Goal: Information Seeking & Learning: Learn about a topic

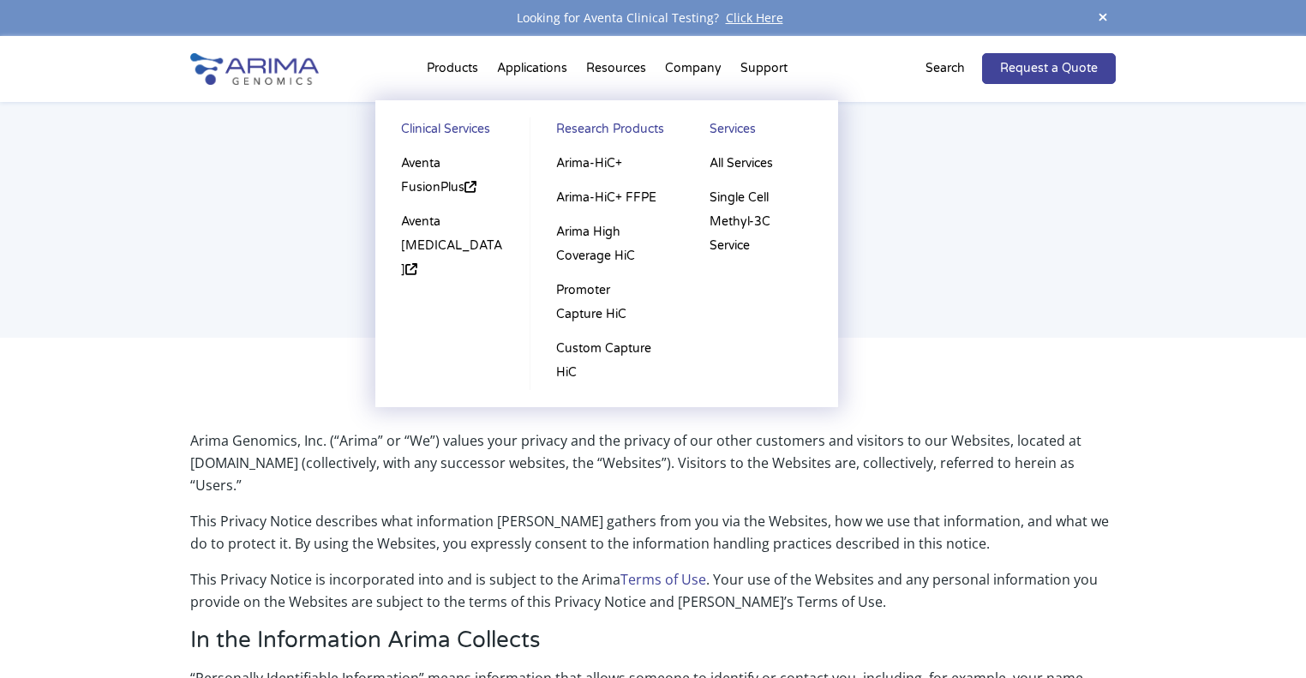
click at [457, 129] on link "Clinical Services" at bounding box center [452, 131] width 120 height 29
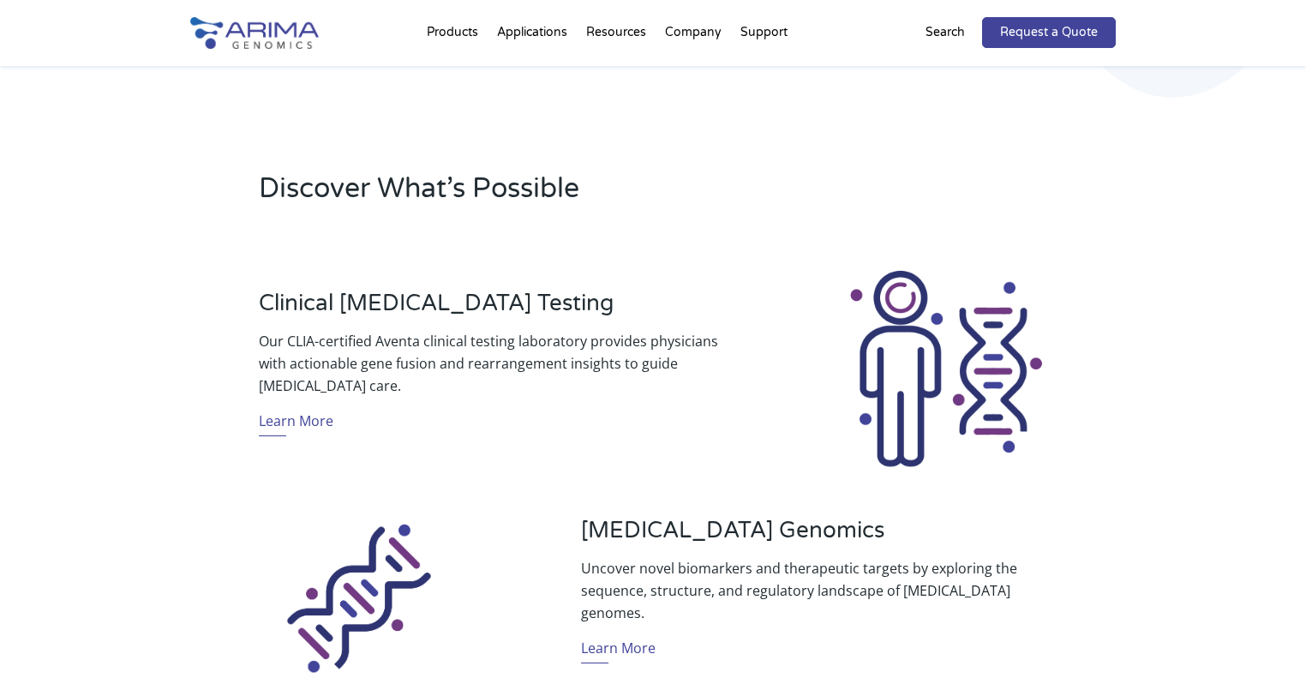
scroll to position [481, 0]
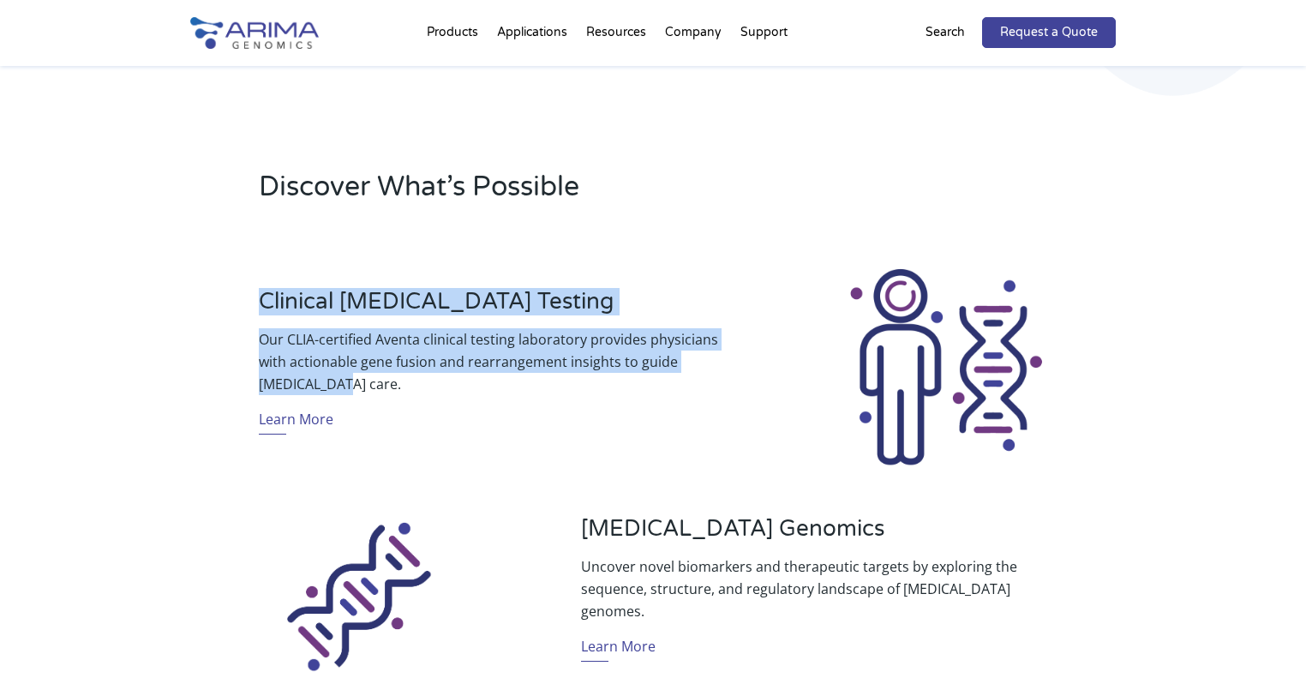
drag, startPoint x: 260, startPoint y: 303, endPoint x: 334, endPoint y: 394, distance: 117.5
click at [334, 394] on div "Clinical Cancer Testing Our CLIA-certified Aventa clinical testing laboratory p…" at bounding box center [492, 367] width 466 height 159
copy div "Clinical Cancer Testing Our CLIA-certified Aventa clinical testing laboratory p…"
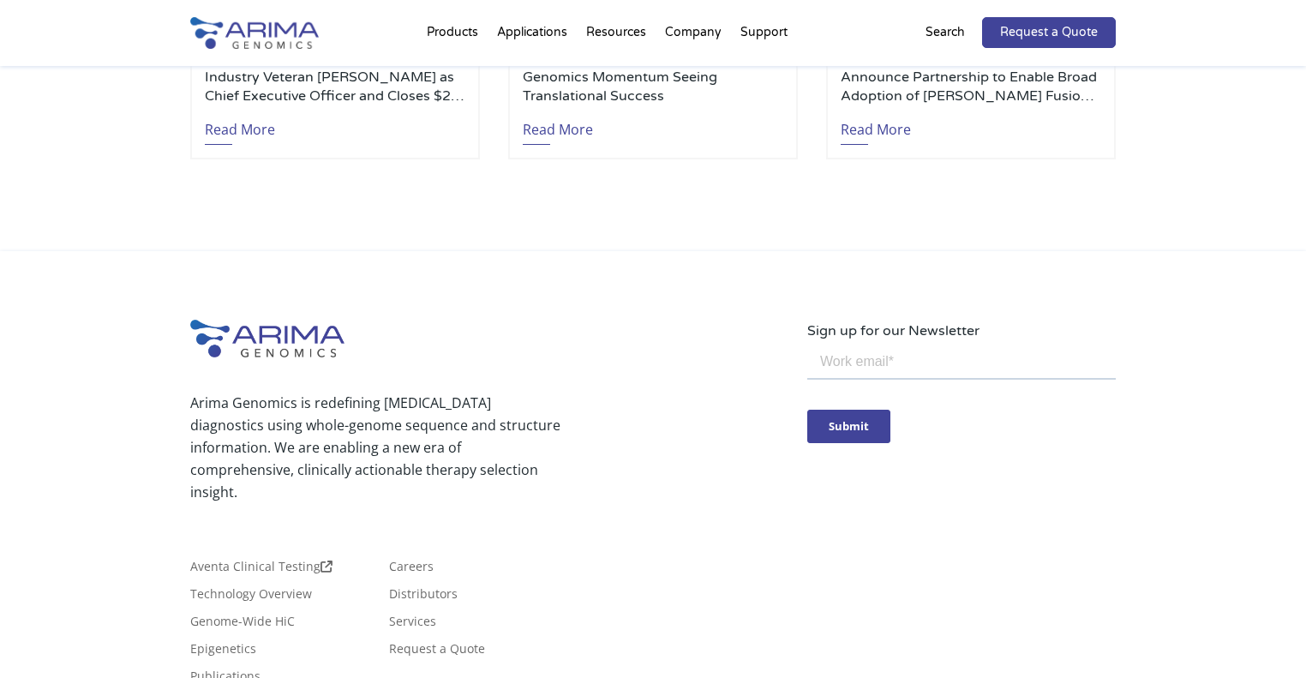
scroll to position [4129, 0]
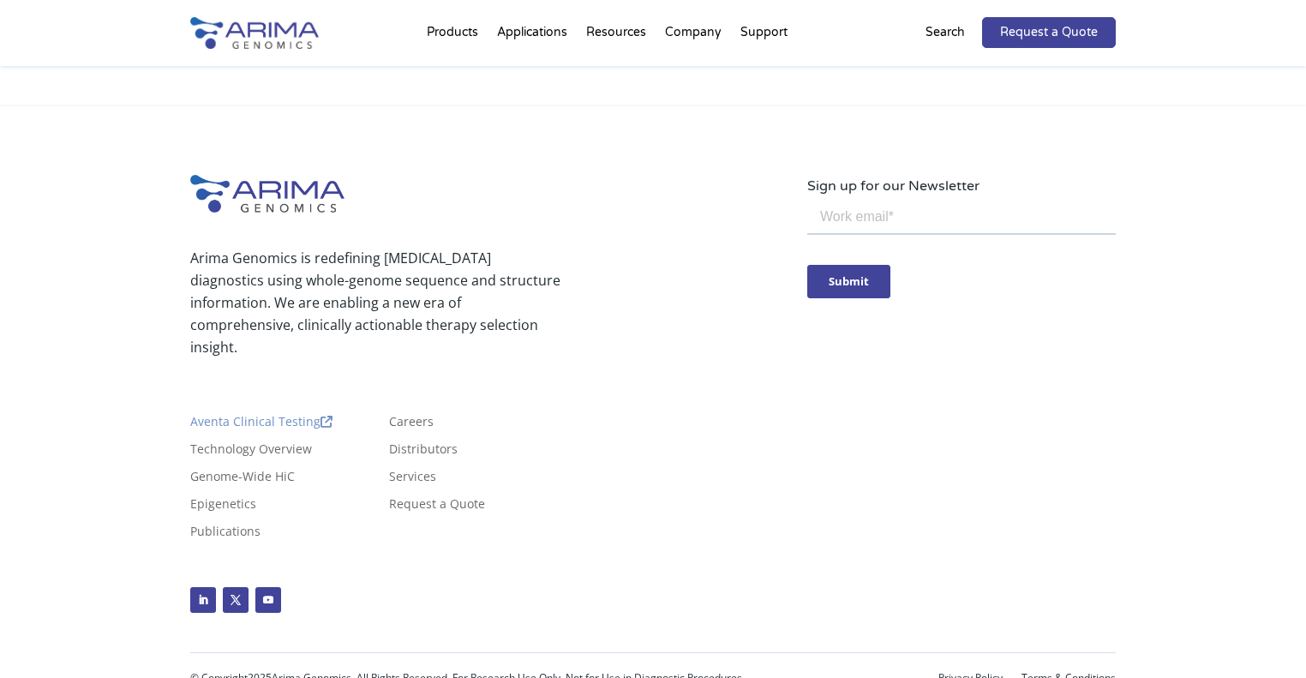
click at [291, 415] on link "Aventa Clinical Testing" at bounding box center [261, 424] width 142 height 19
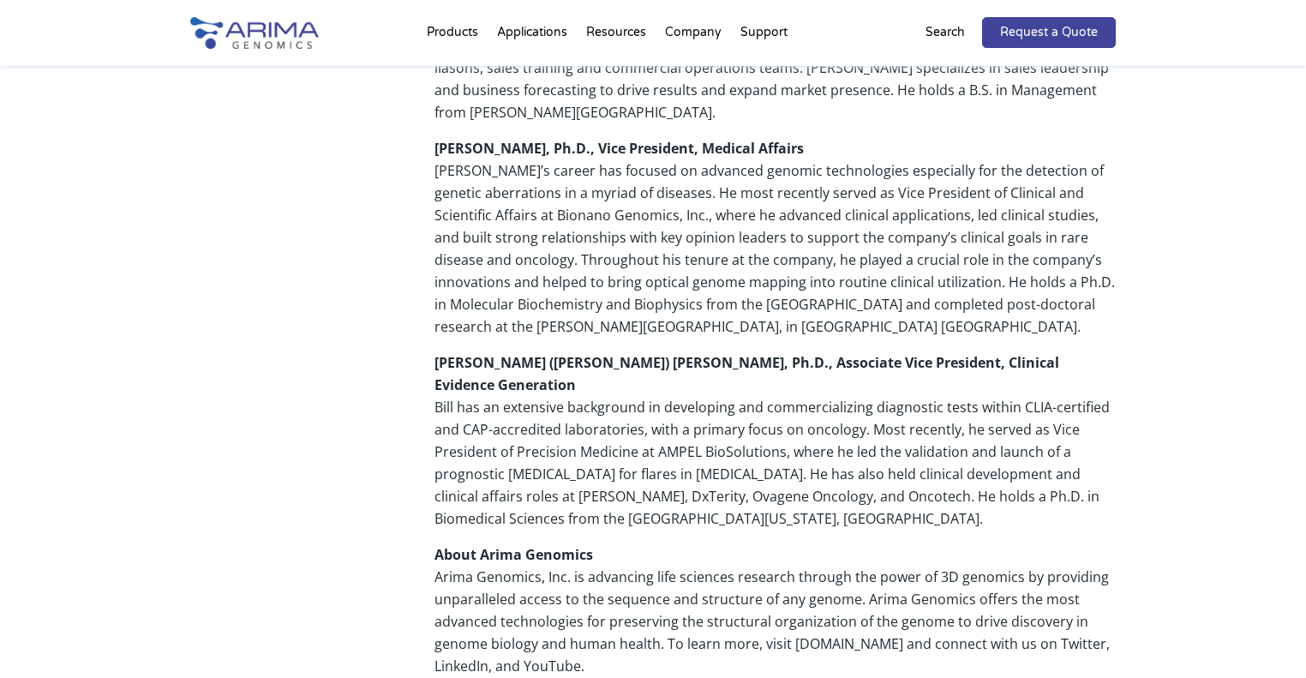
scroll to position [1440, 0]
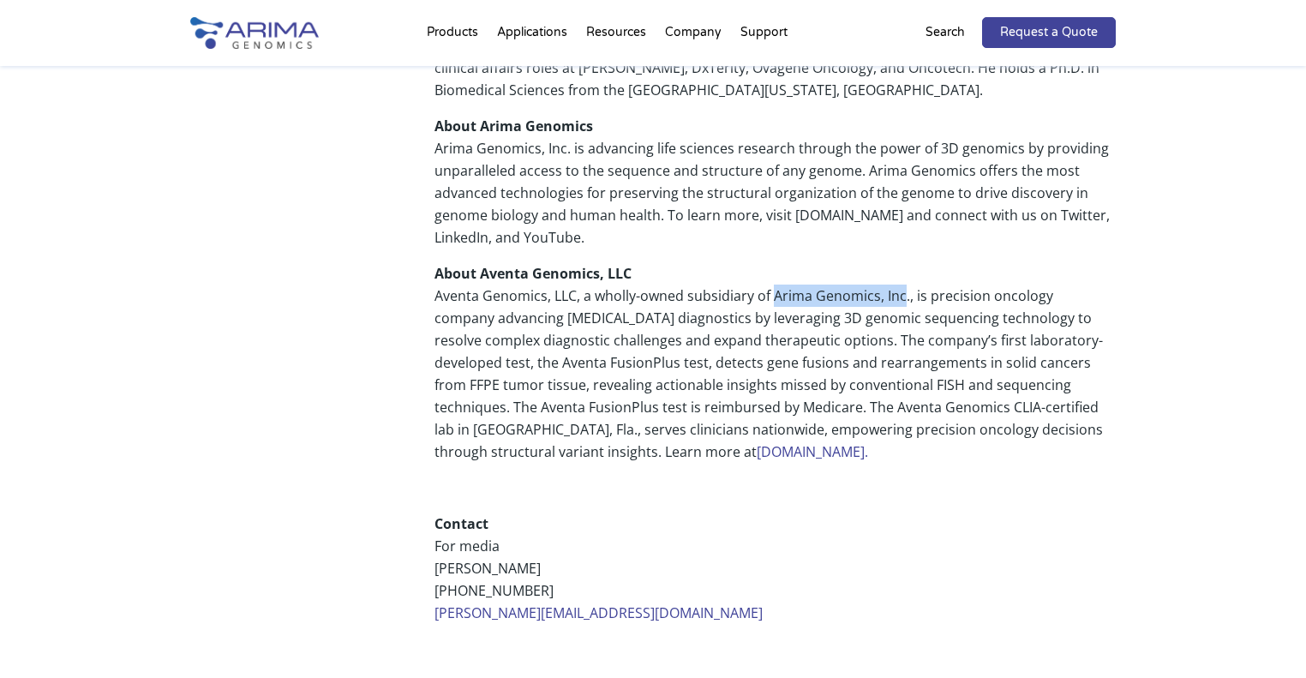
drag, startPoint x: 774, startPoint y: 230, endPoint x: 904, endPoint y: 229, distance: 129.4
click at [904, 262] on p "About Aventa Genomics, LLC Aventa Genomics, LLC, a wholly-owned subsidiary of A…" at bounding box center [774, 369] width 681 height 214
drag, startPoint x: 643, startPoint y: 248, endPoint x: 762, endPoint y: 248, distance: 118.2
click at [762, 262] on p "About Aventa Genomics, LLC Aventa Genomics, LLC, a wholly-owned subsidiary of A…" at bounding box center [774, 369] width 681 height 214
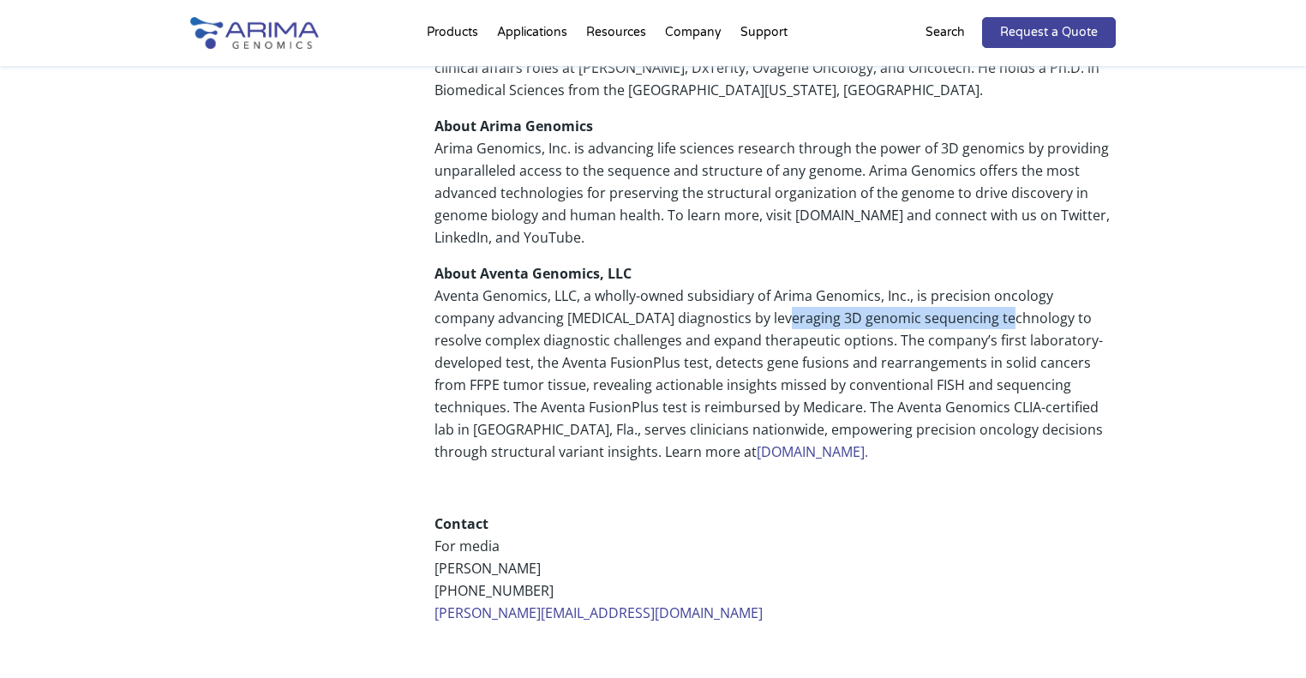
drag, startPoint x: 712, startPoint y: 248, endPoint x: 938, endPoint y: 244, distance: 226.2
click at [938, 262] on p "About Aventa Genomics, LLC Aventa Genomics, LLC, a wholly-owned subsidiary of A…" at bounding box center [774, 369] width 681 height 214
click at [786, 272] on p "About Aventa Genomics, LLC Aventa Genomics, LLC, a wholly-owned subsidiary of A…" at bounding box center [774, 369] width 681 height 214
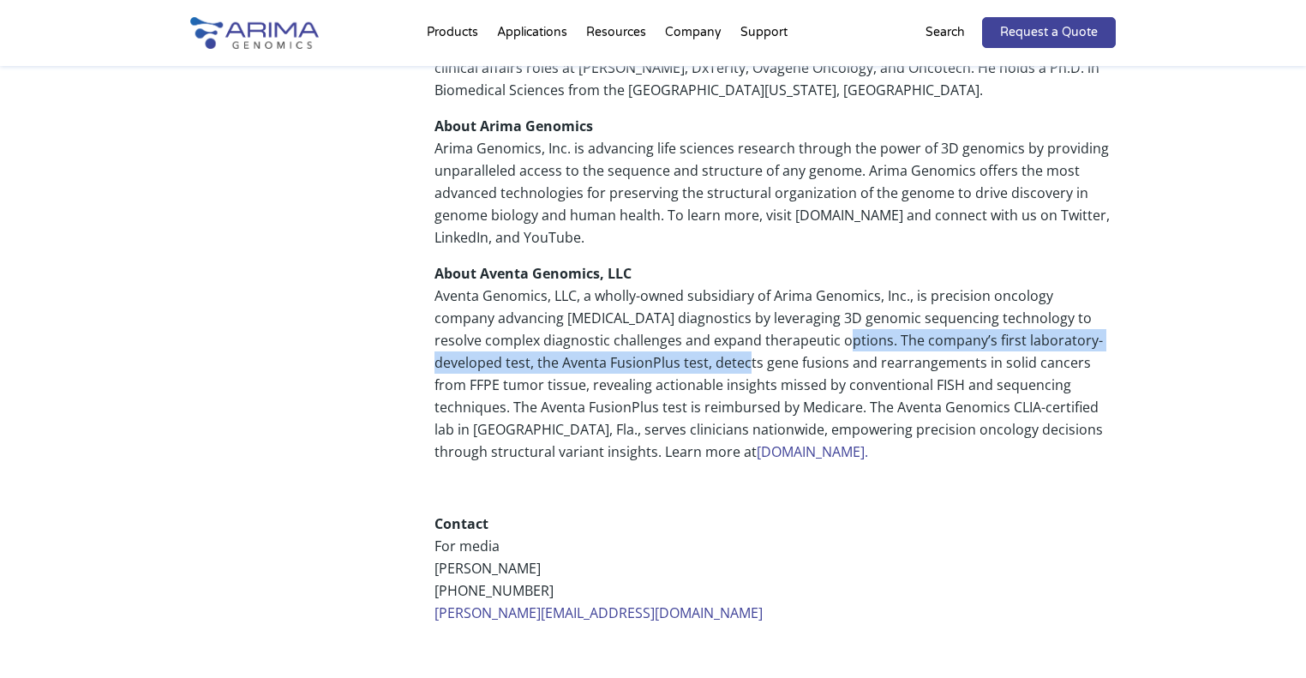
drag, startPoint x: 786, startPoint y: 272, endPoint x: 670, endPoint y: 300, distance: 119.9
click at [670, 300] on p "About Aventa Genomics, LLC Aventa Genomics, LLC, a wholly-owned subsidiary of A…" at bounding box center [774, 369] width 681 height 214
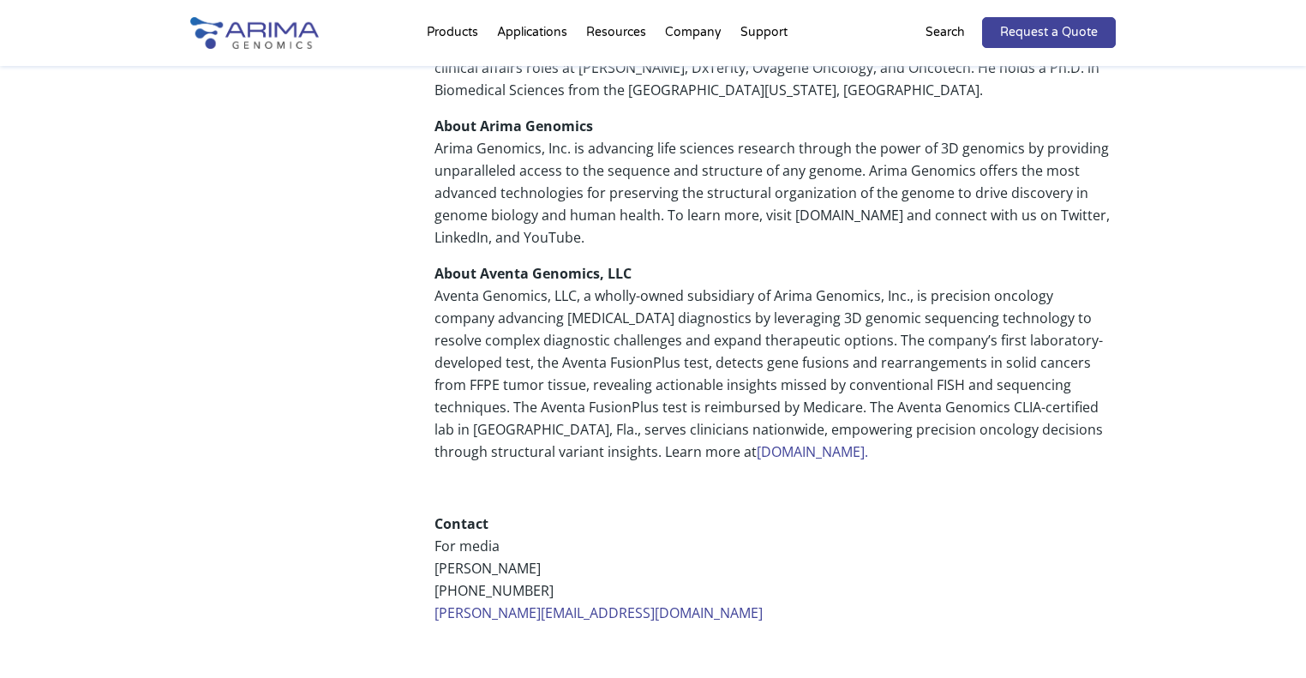
click at [988, 313] on p "About Aventa Genomics, LLC Aventa Genomics, LLC, a wholly-owned subsidiary of A…" at bounding box center [774, 369] width 681 height 214
drag, startPoint x: 987, startPoint y: 315, endPoint x: 705, endPoint y: 336, distance: 282.6
click at [705, 336] on p "About Aventa Genomics, LLC Aventa Genomics, LLC, a wholly-owned subsidiary of A…" at bounding box center [774, 369] width 681 height 214
